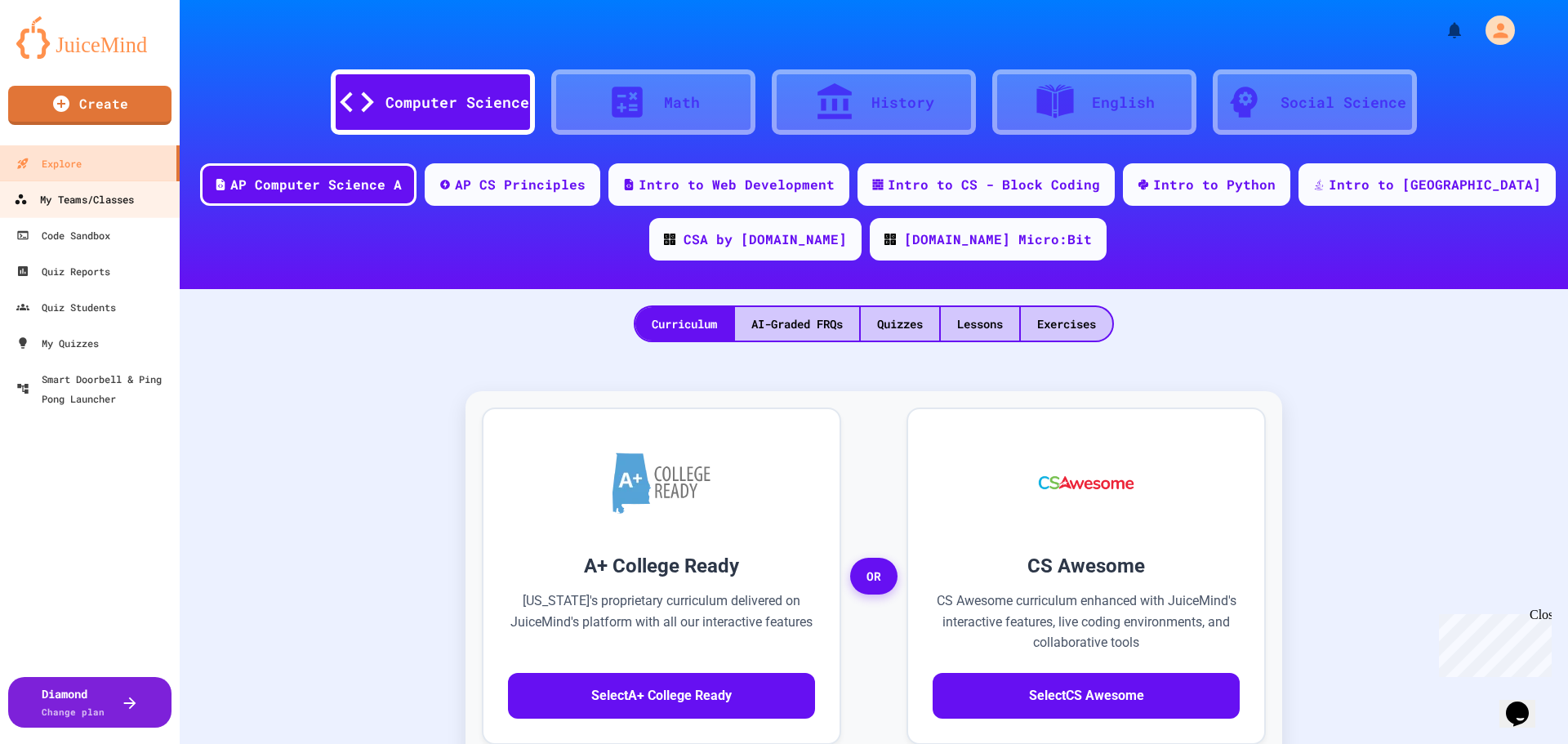
click at [53, 211] on link "My Teams/Classes" at bounding box center [90, 199] width 185 height 37
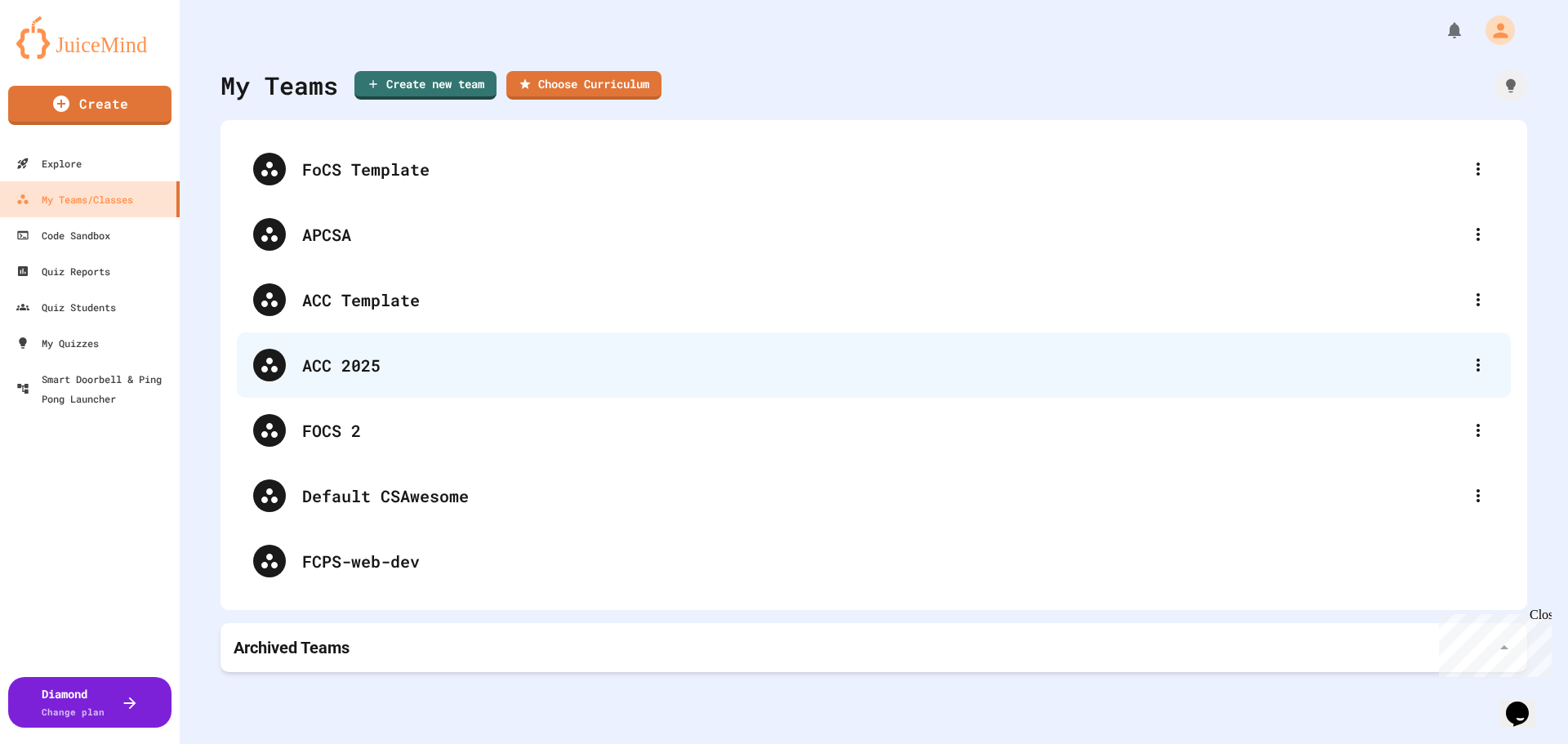
click at [408, 339] on div "ACC 2025" at bounding box center [874, 365] width 1274 height 65
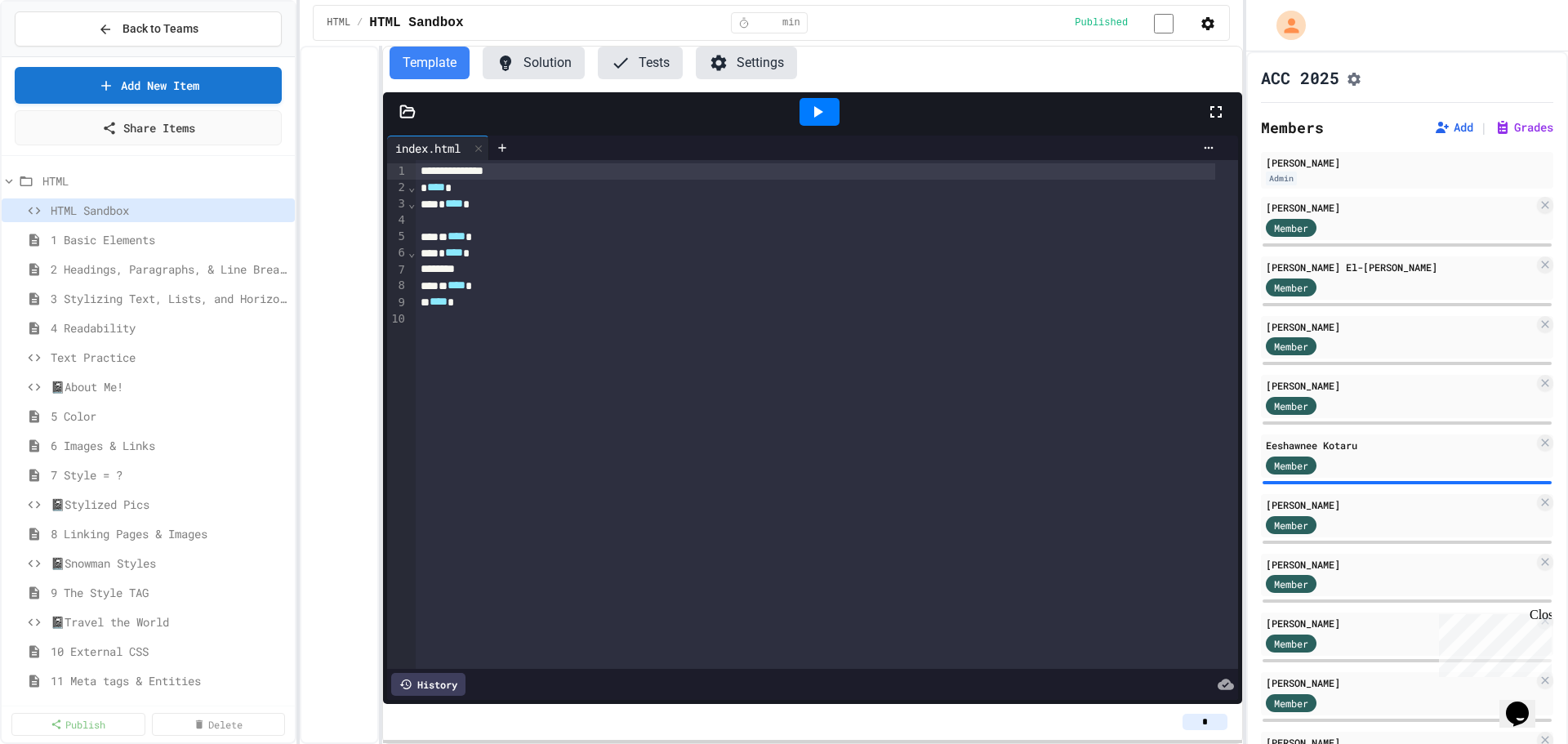
click at [1242, 208] on div "**********" at bounding box center [784, 372] width 1568 height 744
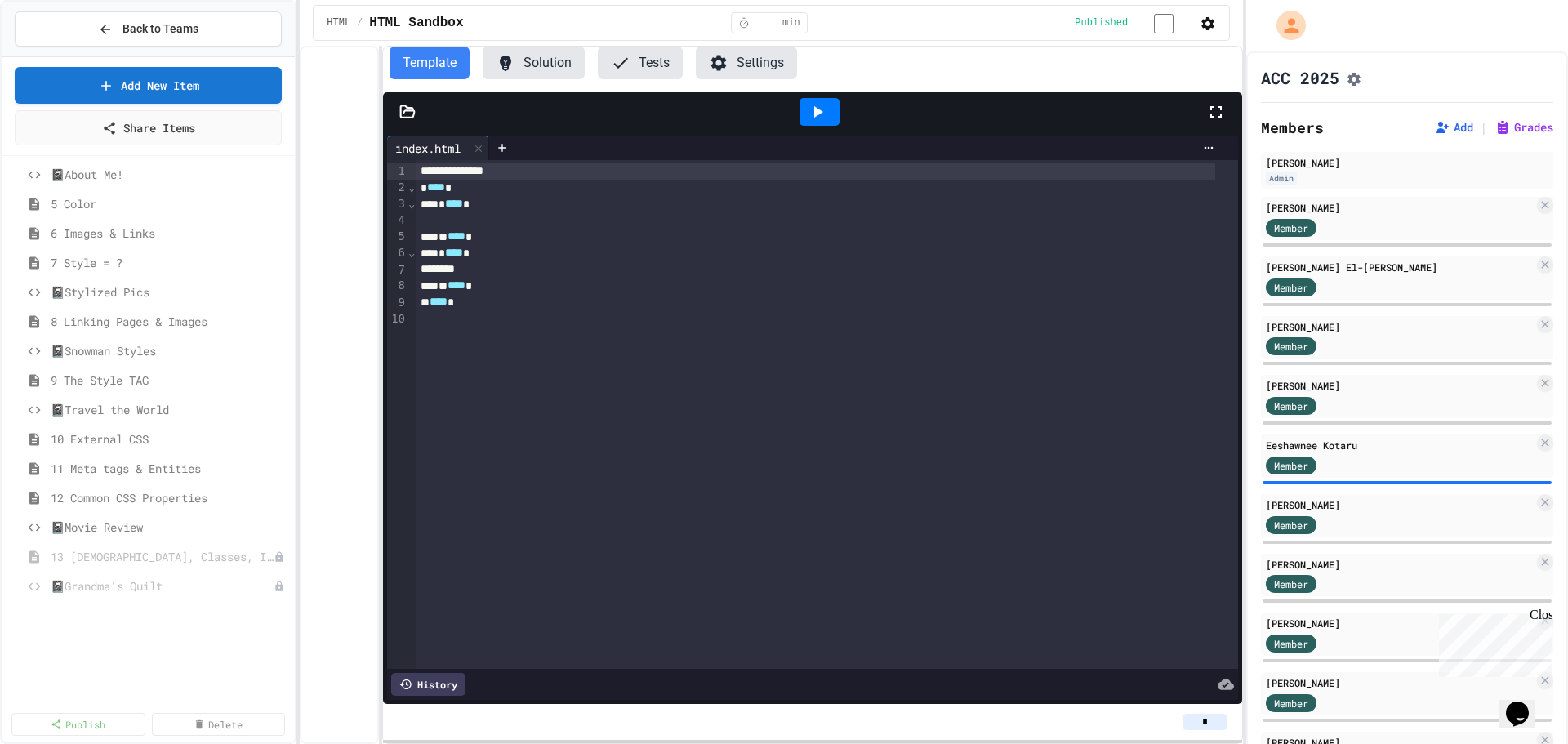
scroll to position [245, 0]
click at [121, 494] on span "📓Movie Review" at bounding box center [161, 494] width 221 height 17
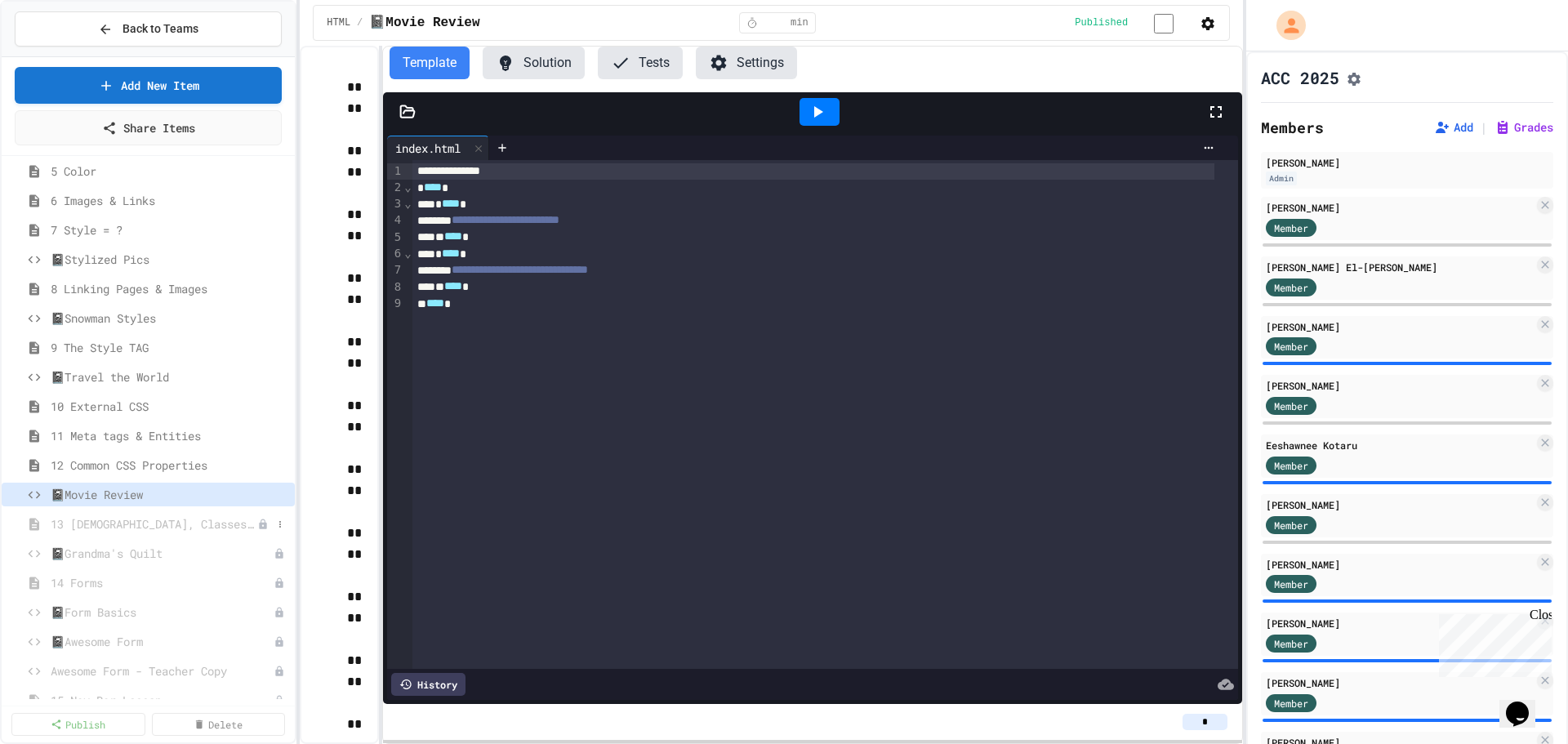
click at [119, 518] on span "13 [DEMOGRAPHIC_DATA], Classes, IDs, & Tables" at bounding box center [154, 524] width 207 height 17
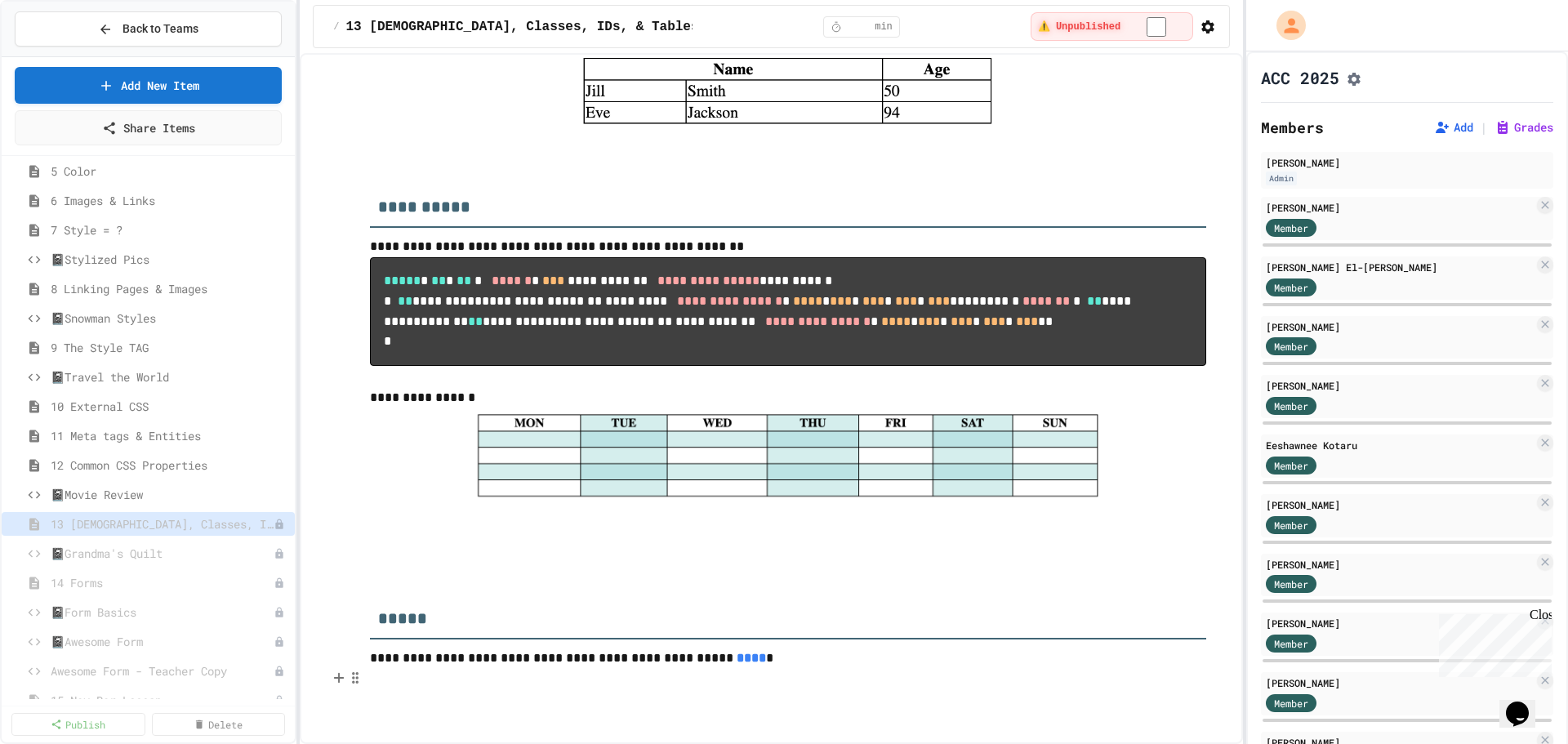
scroll to position [4310, 0]
click at [712, 449] on img at bounding box center [788, 455] width 627 height 94
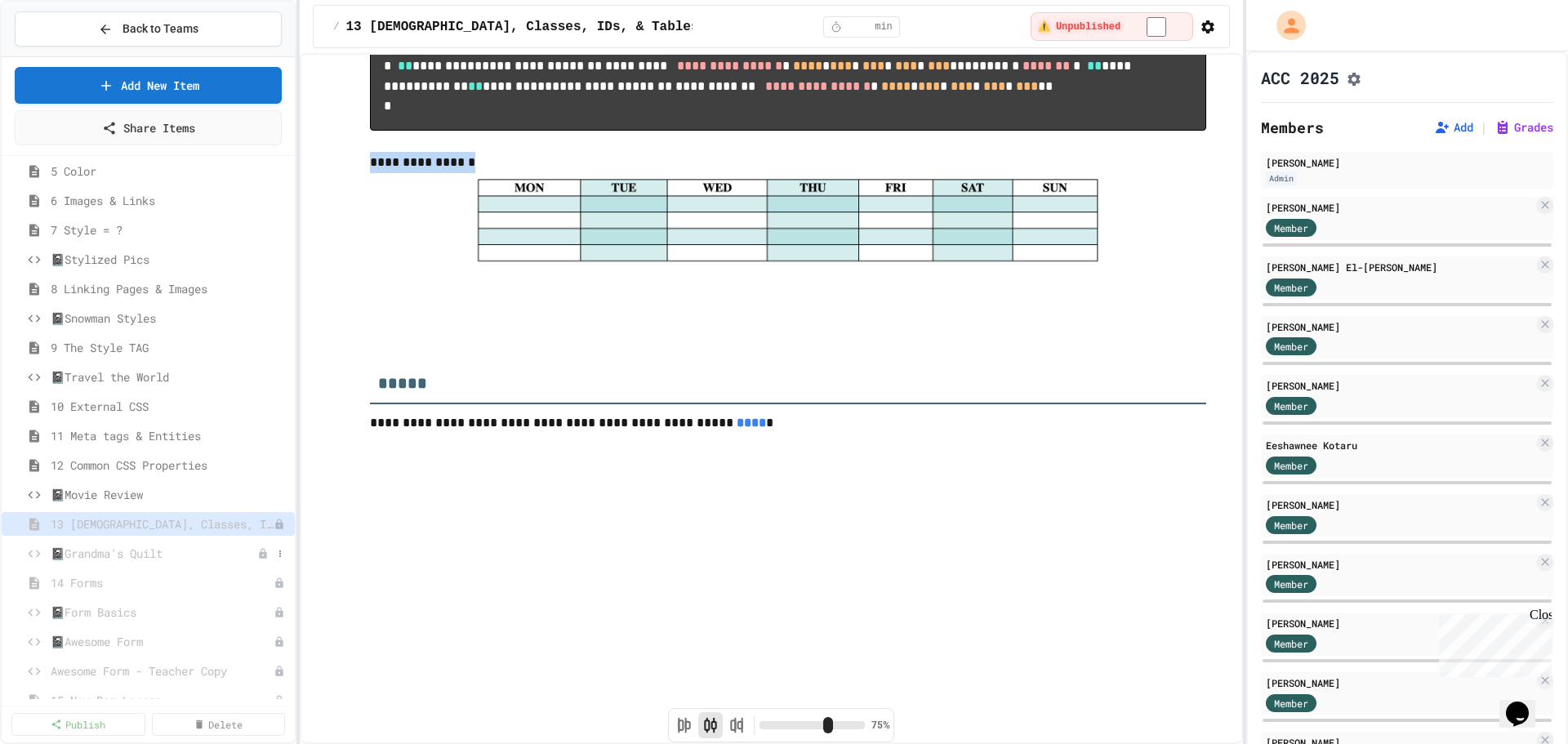
click at [142, 555] on span "📓Grandma's Quilt" at bounding box center [154, 553] width 207 height 17
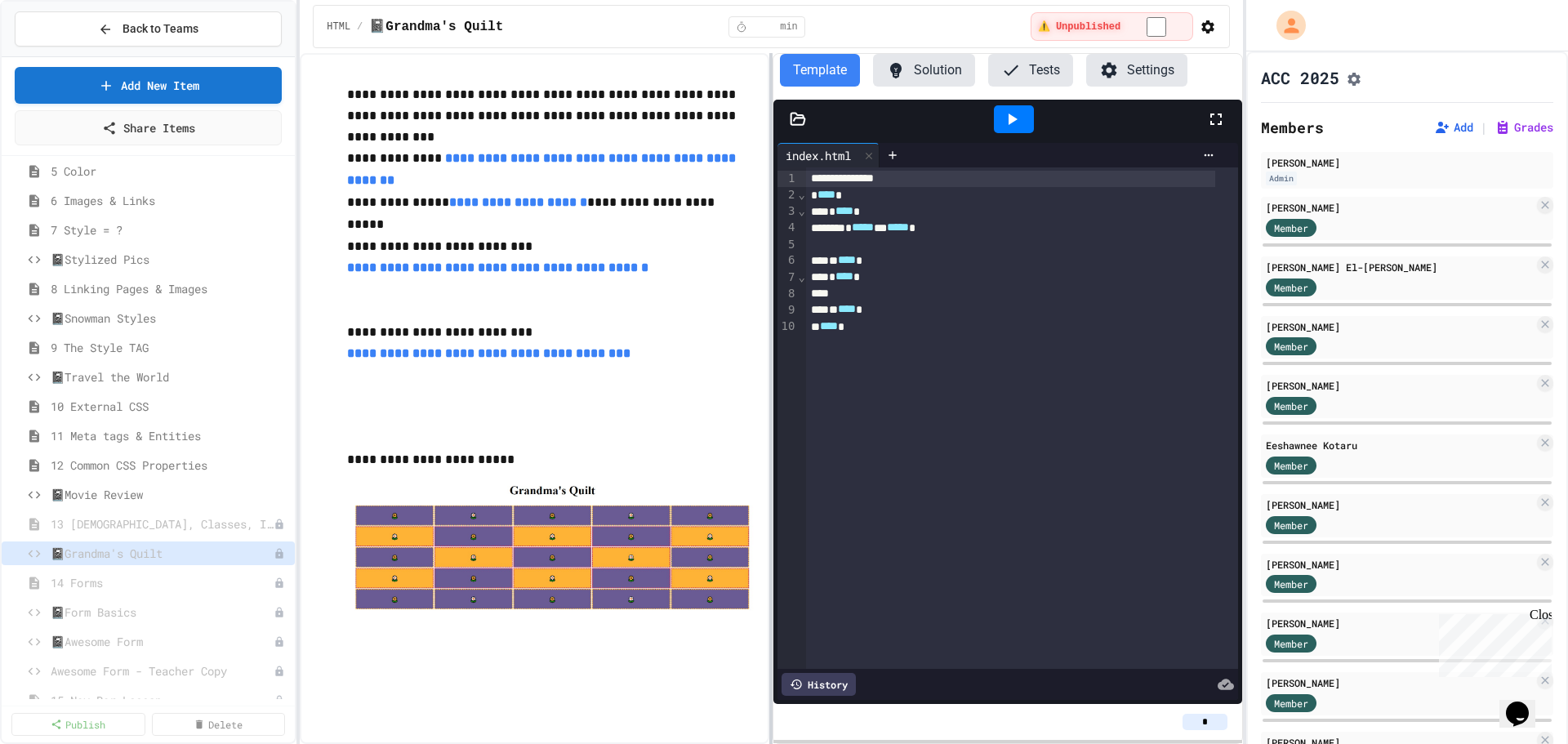
click at [771, 225] on div at bounding box center [771, 399] width 3 height 691
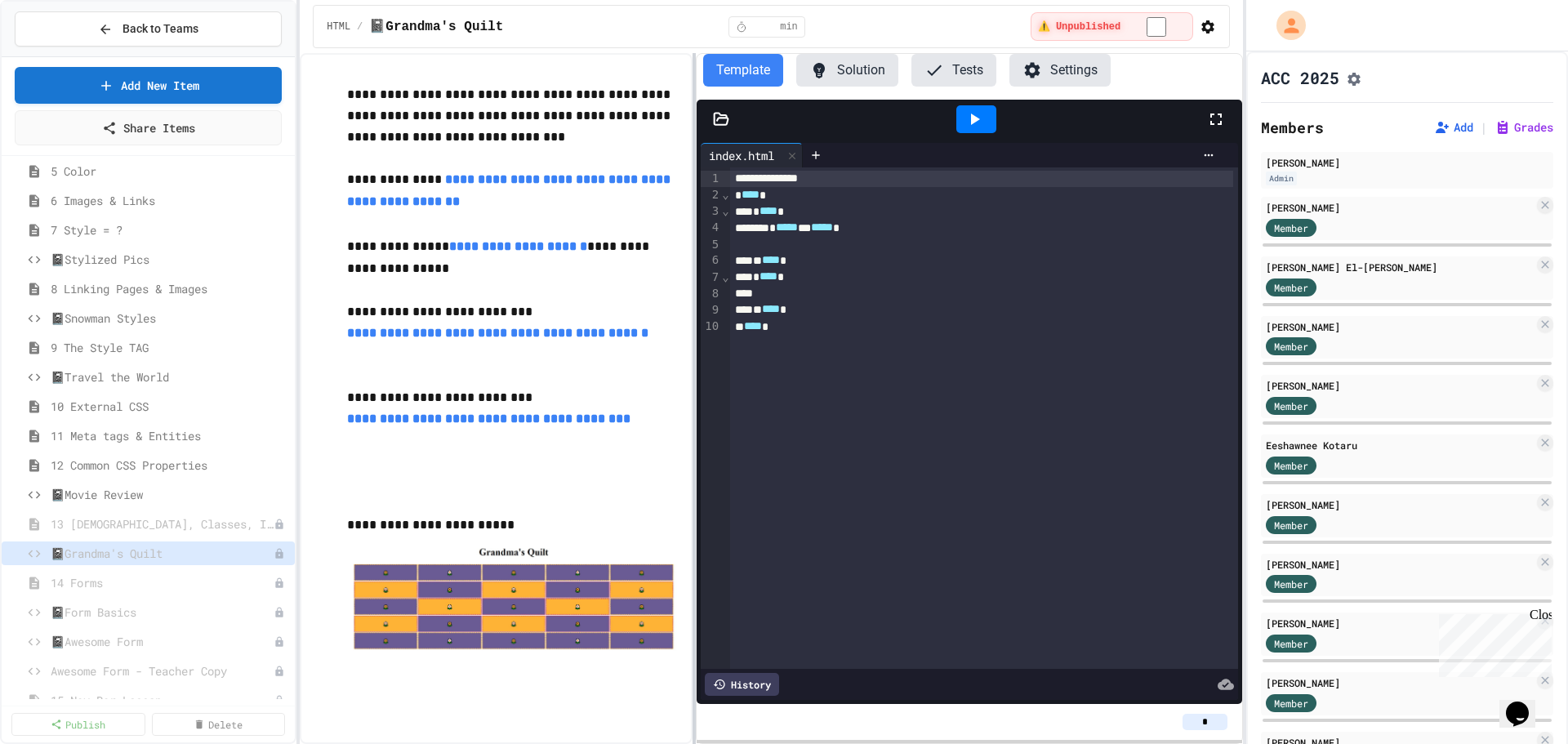
click at [696, 224] on div at bounding box center [694, 399] width 3 height 691
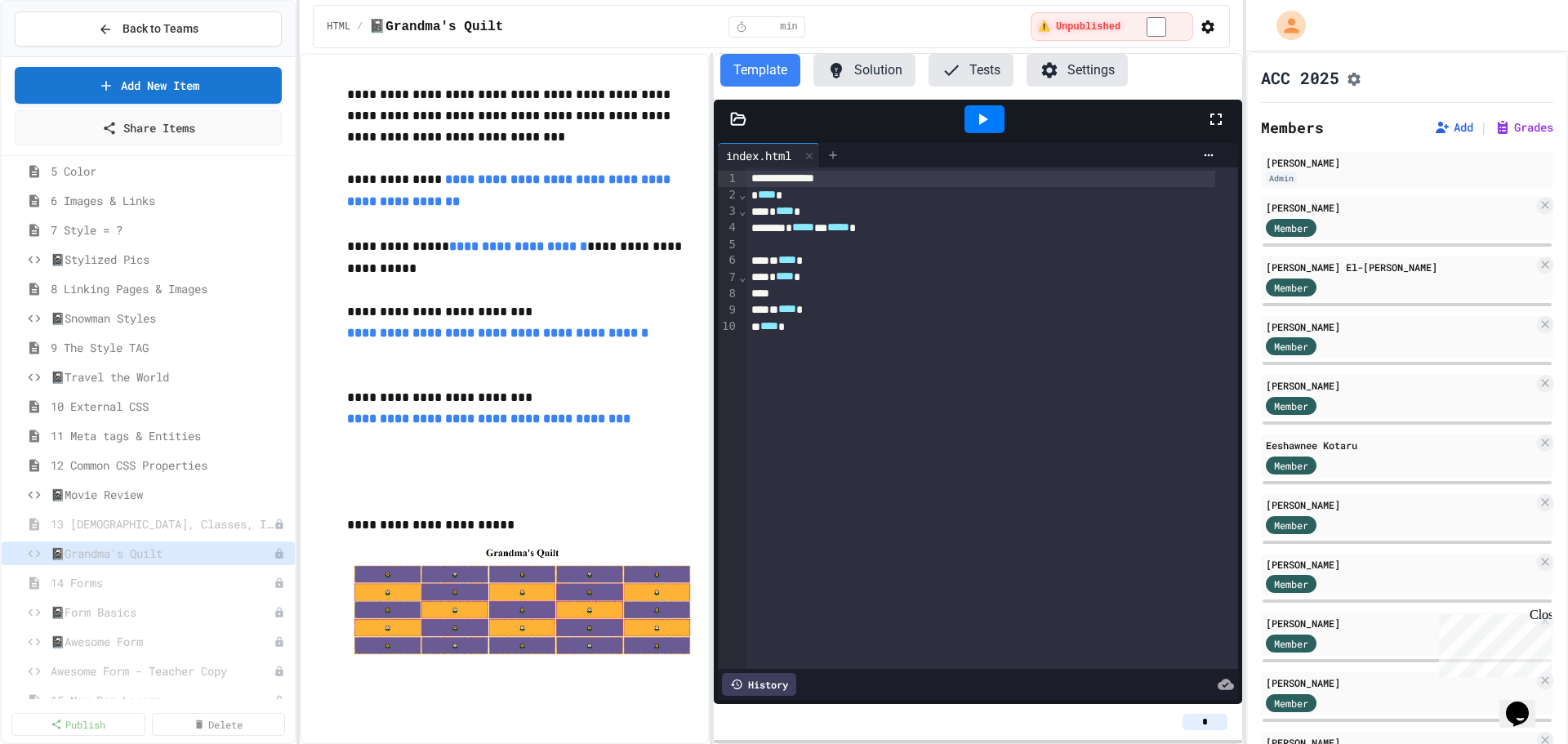
click at [834, 154] on icon at bounding box center [832, 154] width 8 height 8
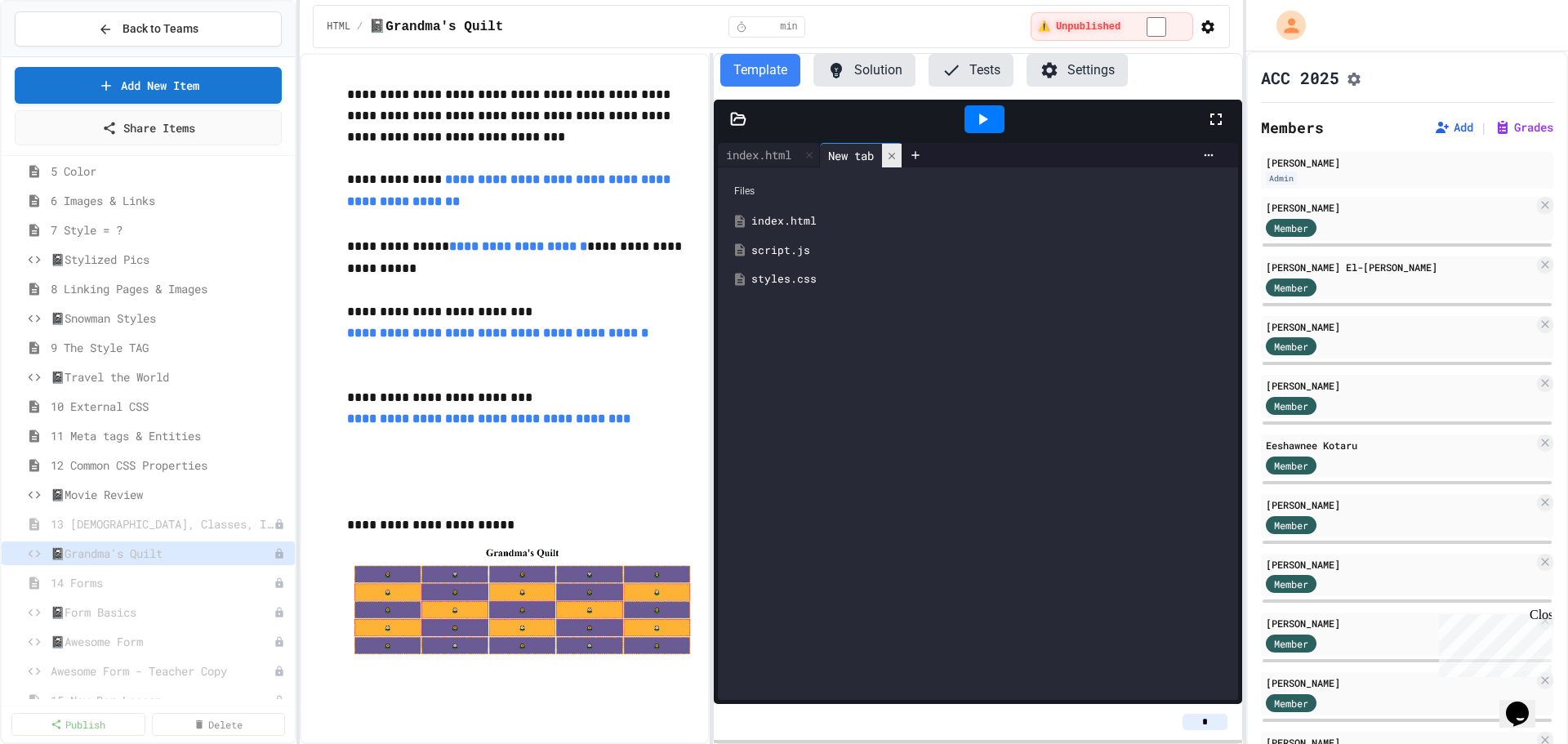
click at [898, 151] on icon at bounding box center [892, 155] width 11 height 11
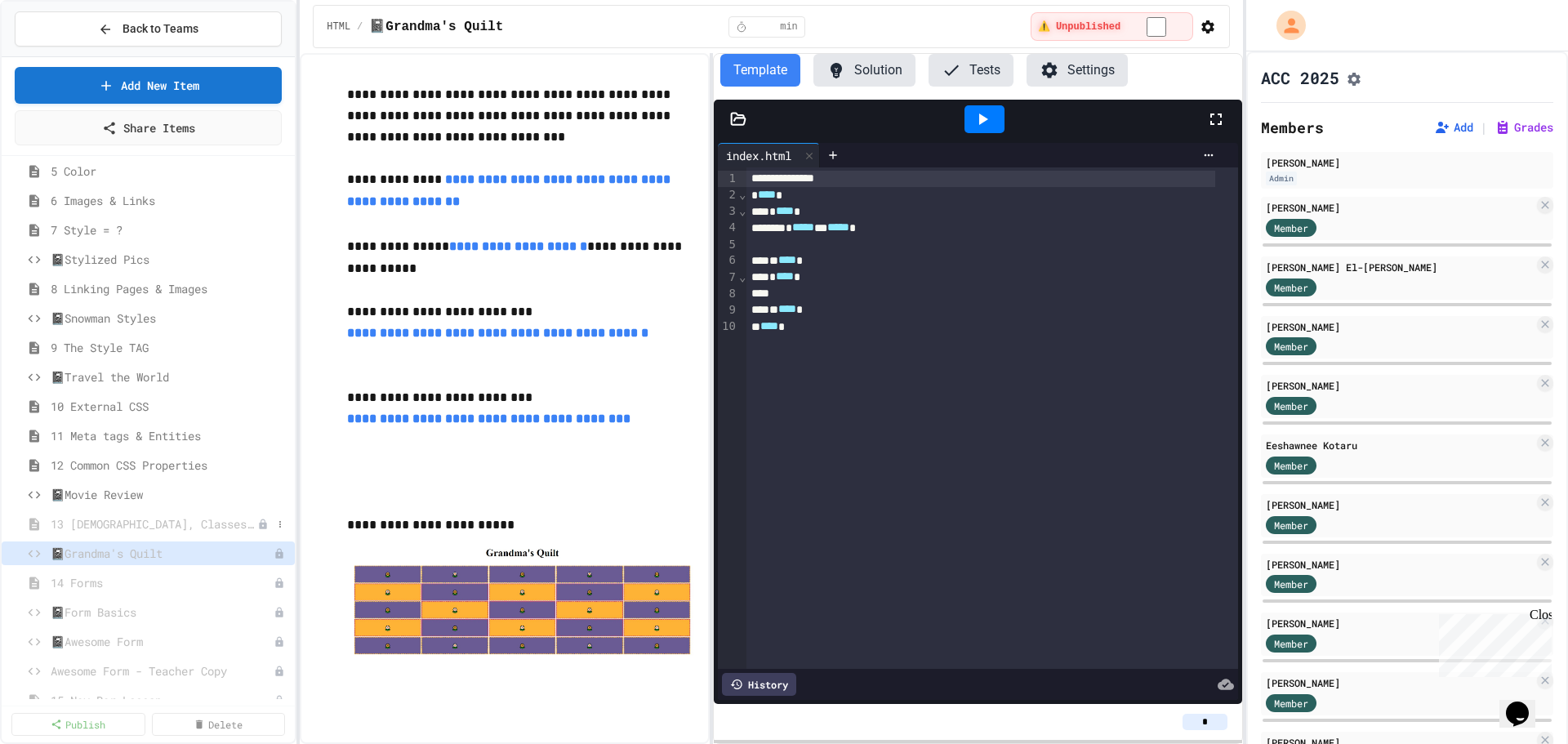
click at [140, 521] on span "13 [DEMOGRAPHIC_DATA], Classes, IDs, & Tables" at bounding box center [154, 524] width 207 height 17
